Goal: Information Seeking & Learning: Find specific fact

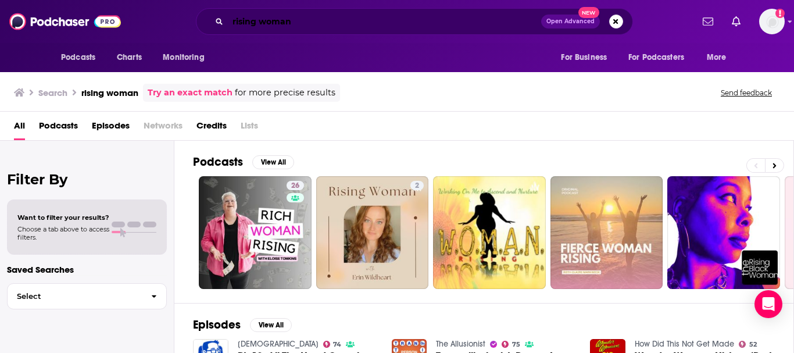
click at [437, 21] on input "rising woman" at bounding box center [384, 21] width 313 height 19
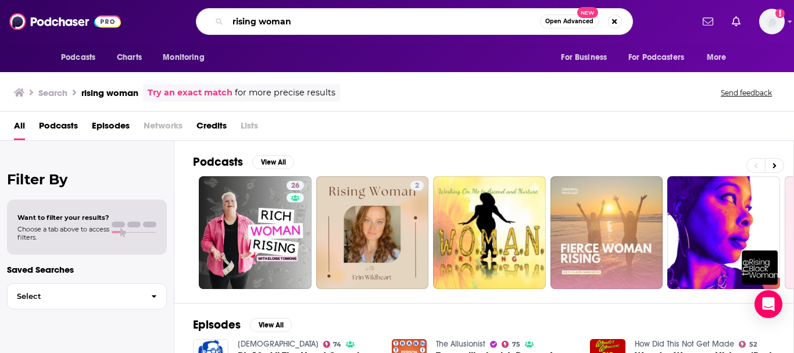
paste input "[PERSON_NAME]"
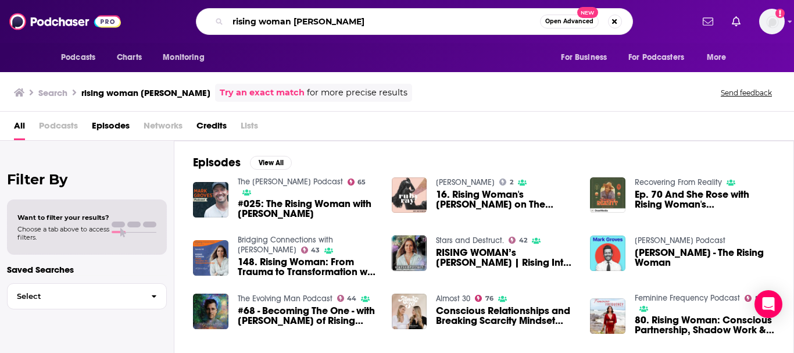
drag, startPoint x: 294, startPoint y: 22, endPoint x: 202, endPoint y: 24, distance: 92.4
click at [202, 24] on div "rising woman [PERSON_NAME] Open Advanced New" at bounding box center [414, 21] width 437 height 27
type input "[PERSON_NAME]"
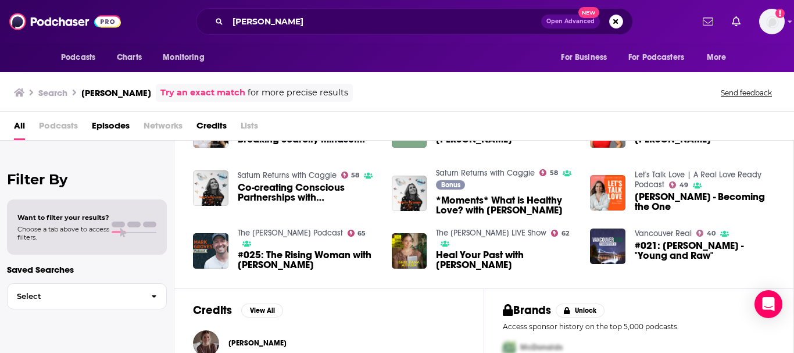
scroll to position [66, 0]
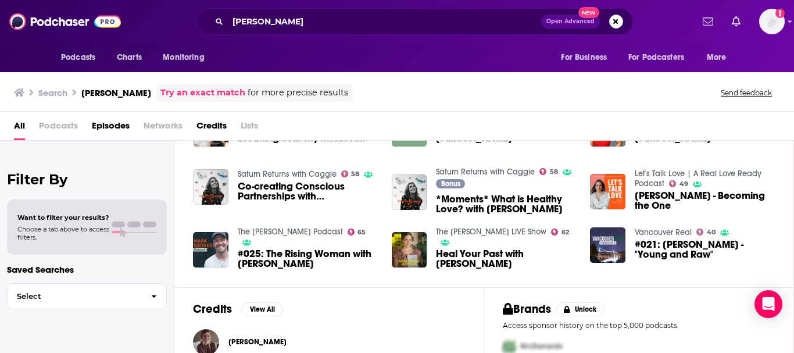
click at [141, 336] on div "Filter By Want to filter your results? Choose a tab above to access filters. Sa…" at bounding box center [87, 317] width 174 height 353
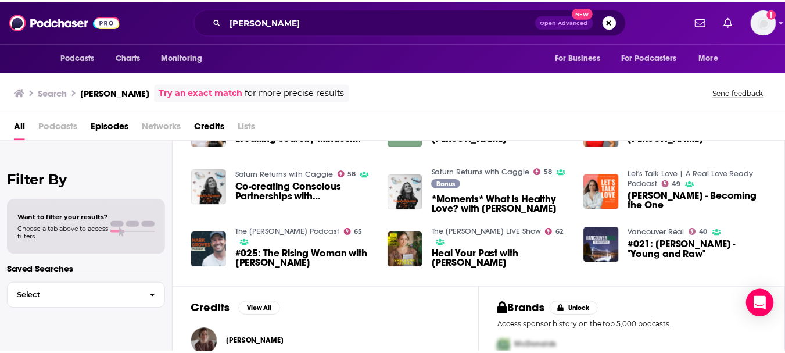
scroll to position [132, 0]
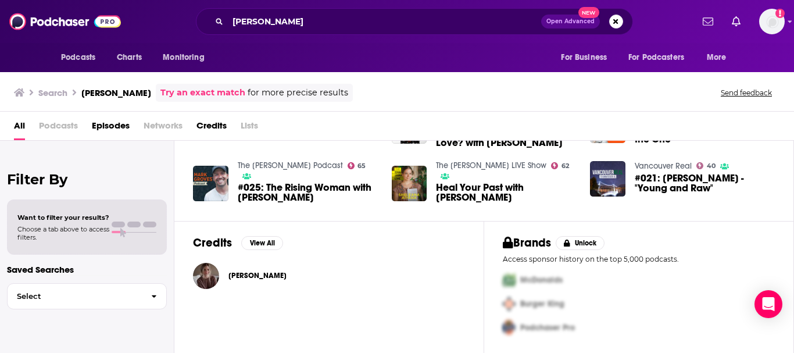
click at [272, 274] on span "[PERSON_NAME]" at bounding box center [257, 275] width 58 height 9
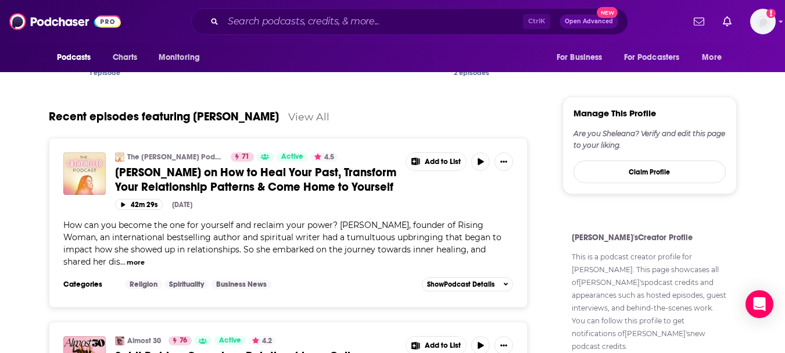
scroll to position [539, 0]
